Goal: Register for event/course

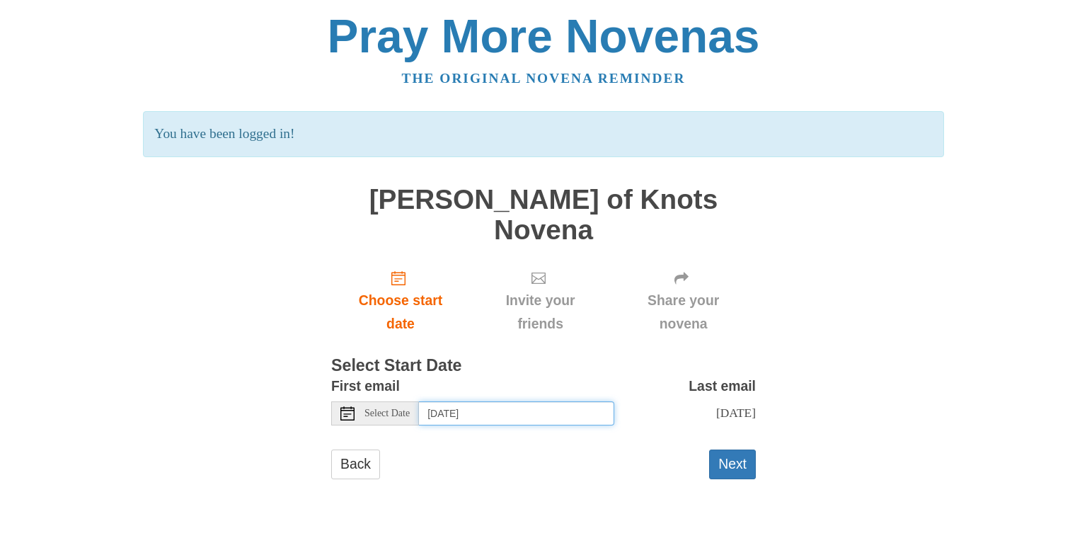
click at [565, 401] on input "Saturday, September 6th" at bounding box center [516, 413] width 195 height 24
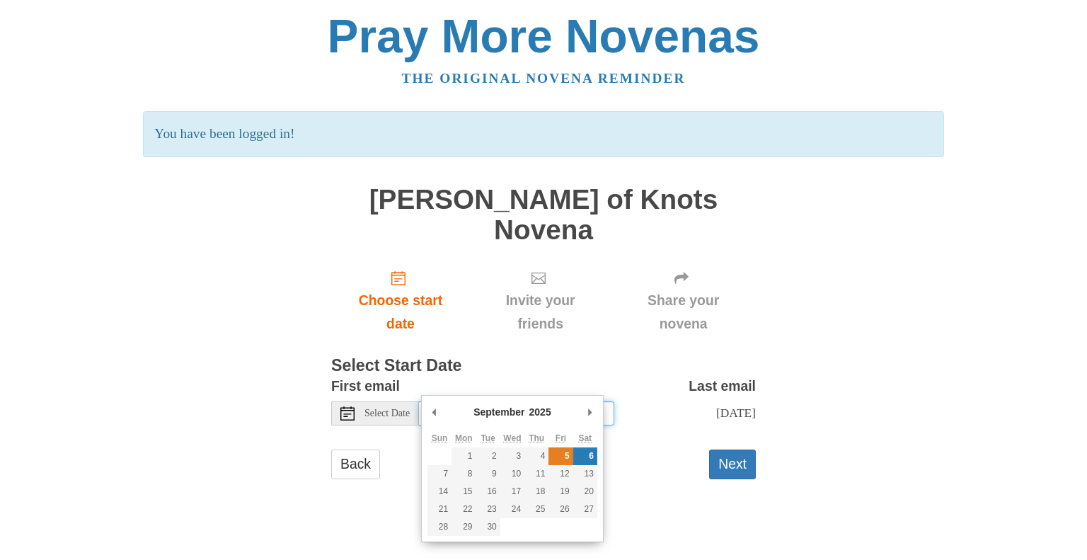
type input "Friday, September 5th"
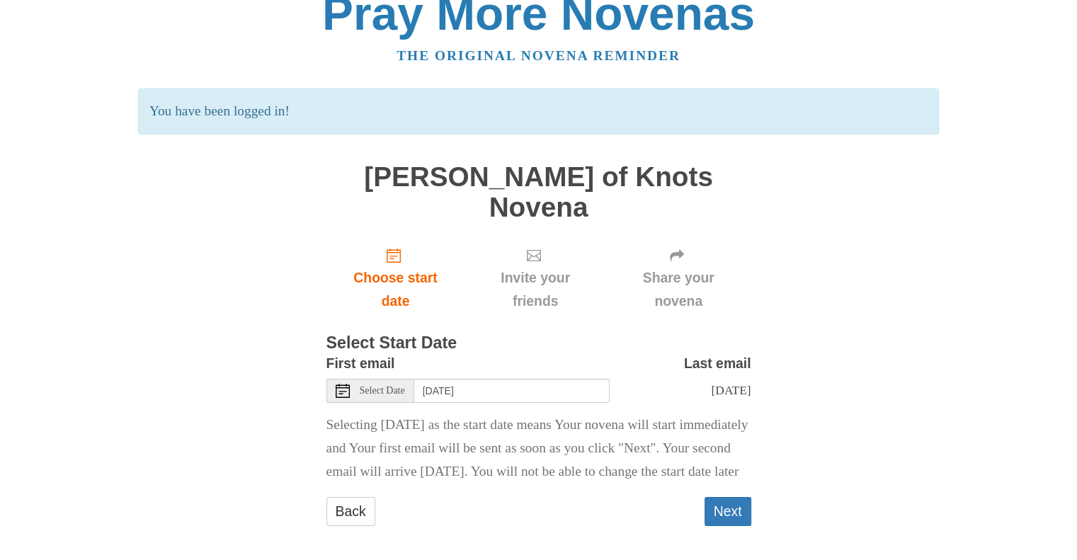
scroll to position [35, 0]
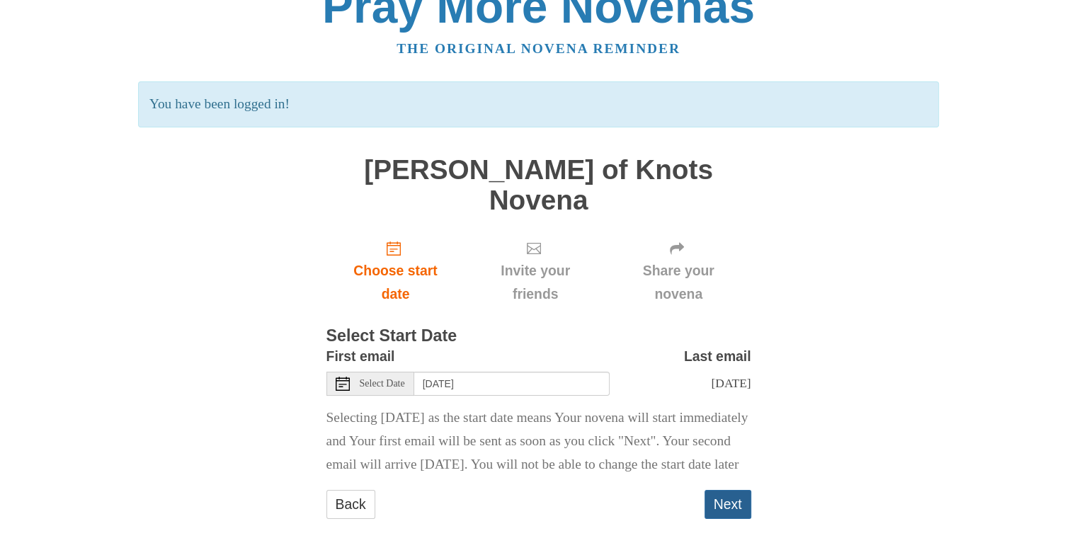
click at [718, 503] on button "Next" at bounding box center [727, 504] width 47 height 29
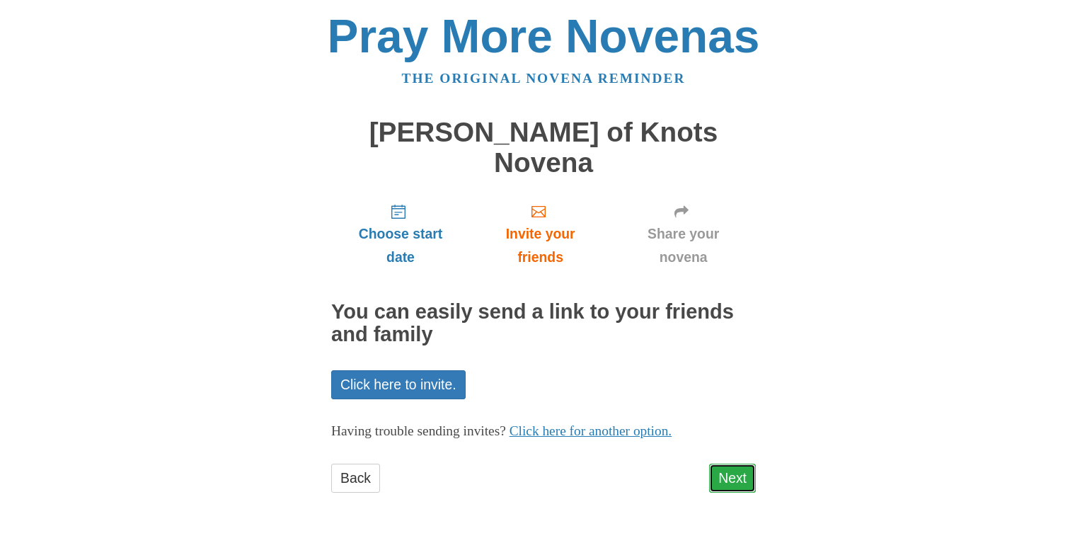
click at [733, 464] on link "Next" at bounding box center [732, 478] width 47 height 29
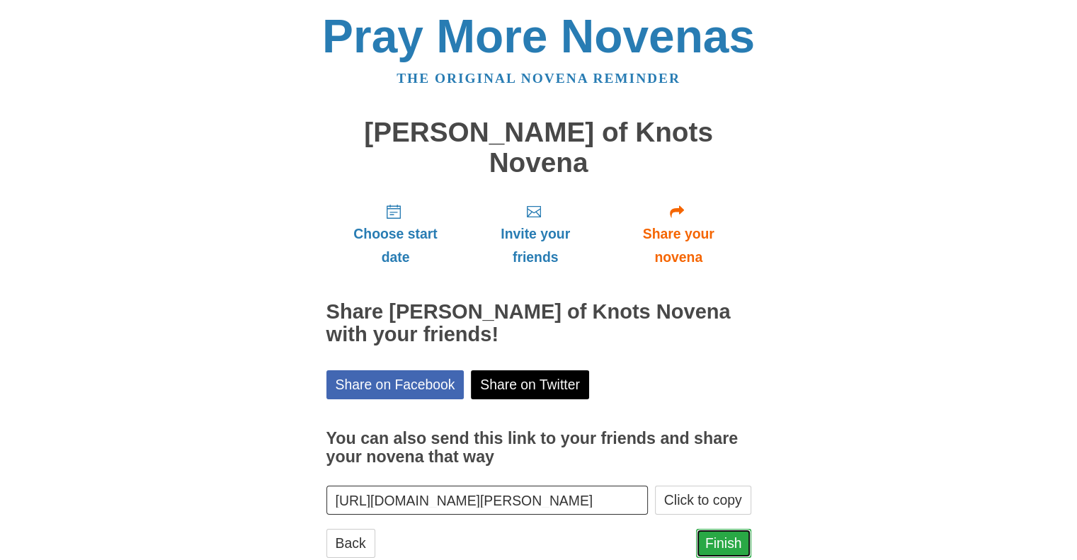
click at [732, 529] on link "Finish" at bounding box center [723, 543] width 55 height 29
